Goal: Transaction & Acquisition: Purchase product/service

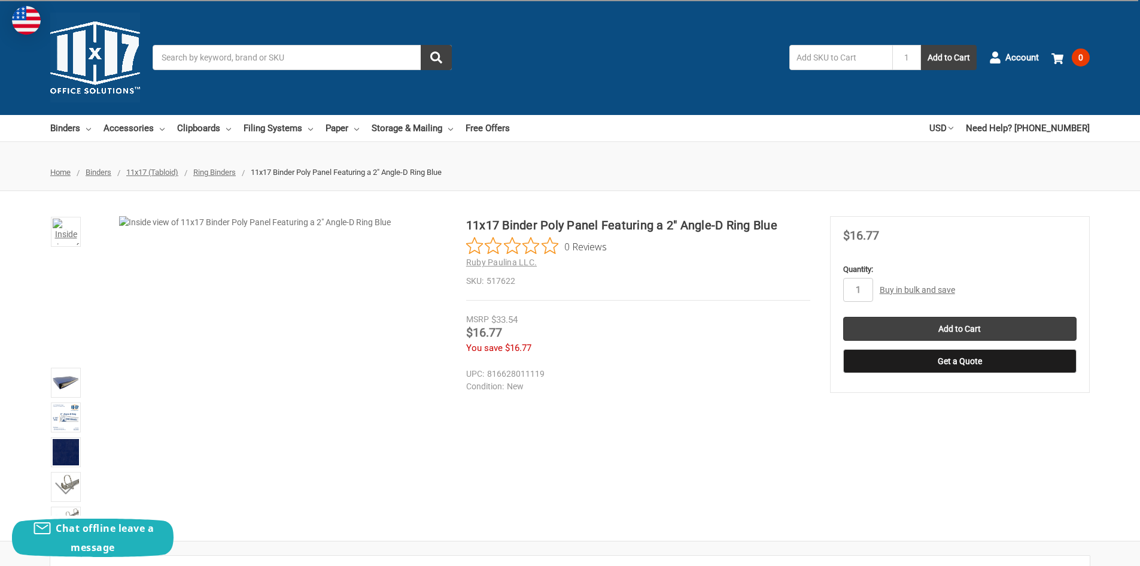
drag, startPoint x: 0, startPoint y: 0, endPoint x: 231, endPoint y: 175, distance: 289.7
click at [231, 175] on span "Ring Binders" at bounding box center [214, 172] width 42 height 9
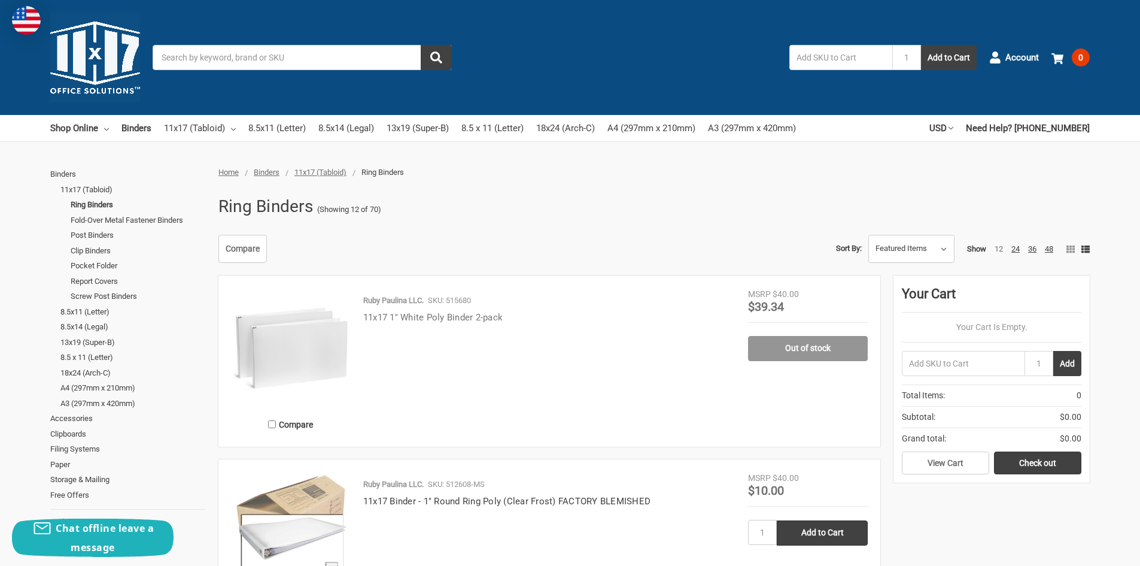
click at [427, 318] on link "11x17 1" White Poly Binder 2-pack" at bounding box center [432, 317] width 139 height 11
